Goal: Task Accomplishment & Management: Use online tool/utility

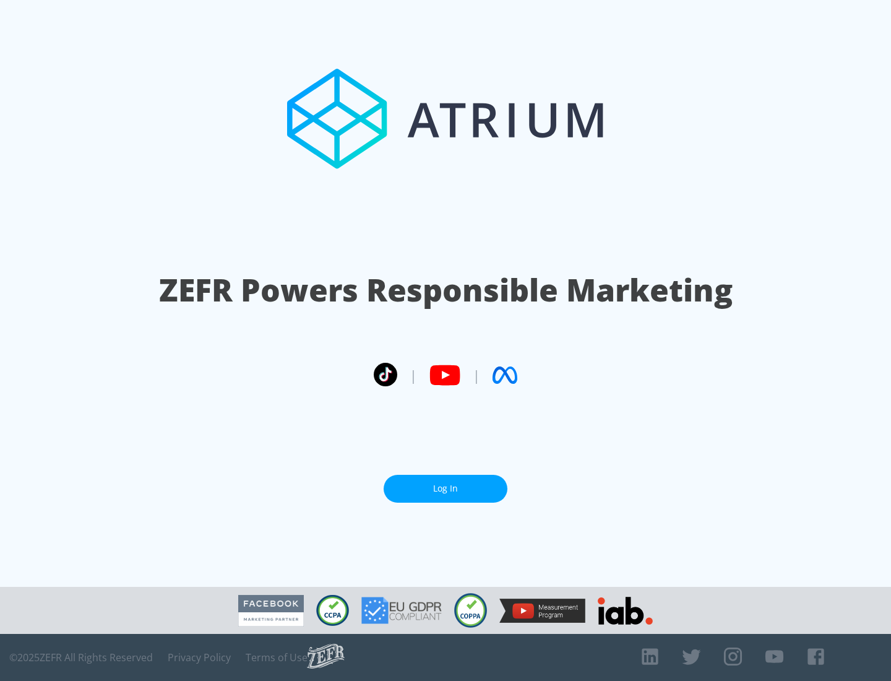
click at [446, 488] on link "Log In" at bounding box center [446, 489] width 124 height 28
